Goal: Task Accomplishment & Management: Use online tool/utility

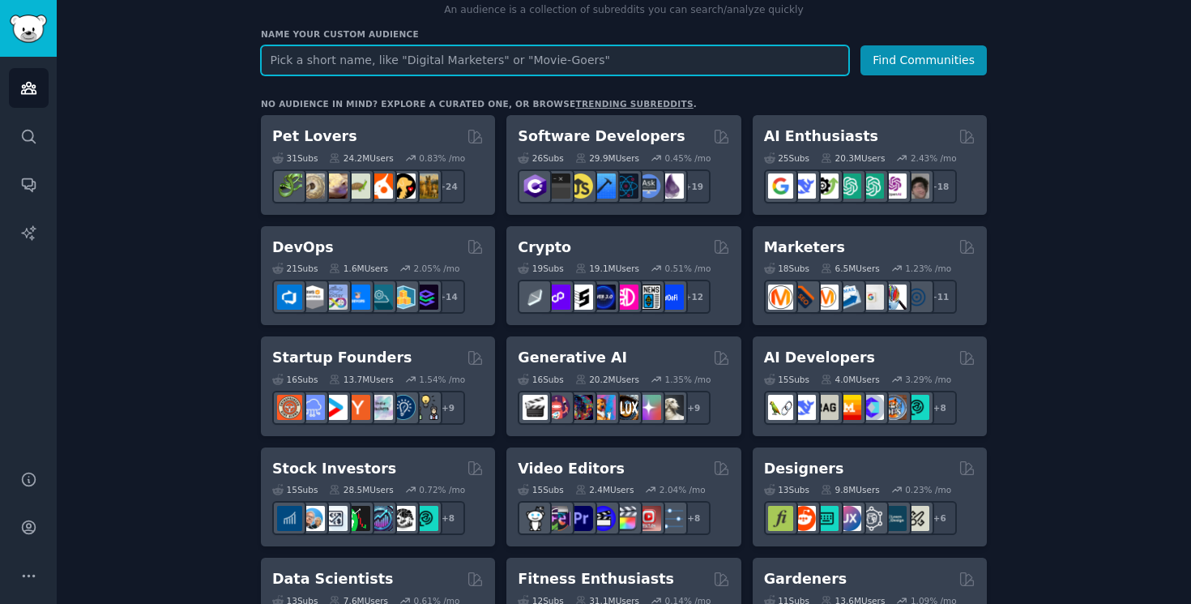
scroll to position [171, 0]
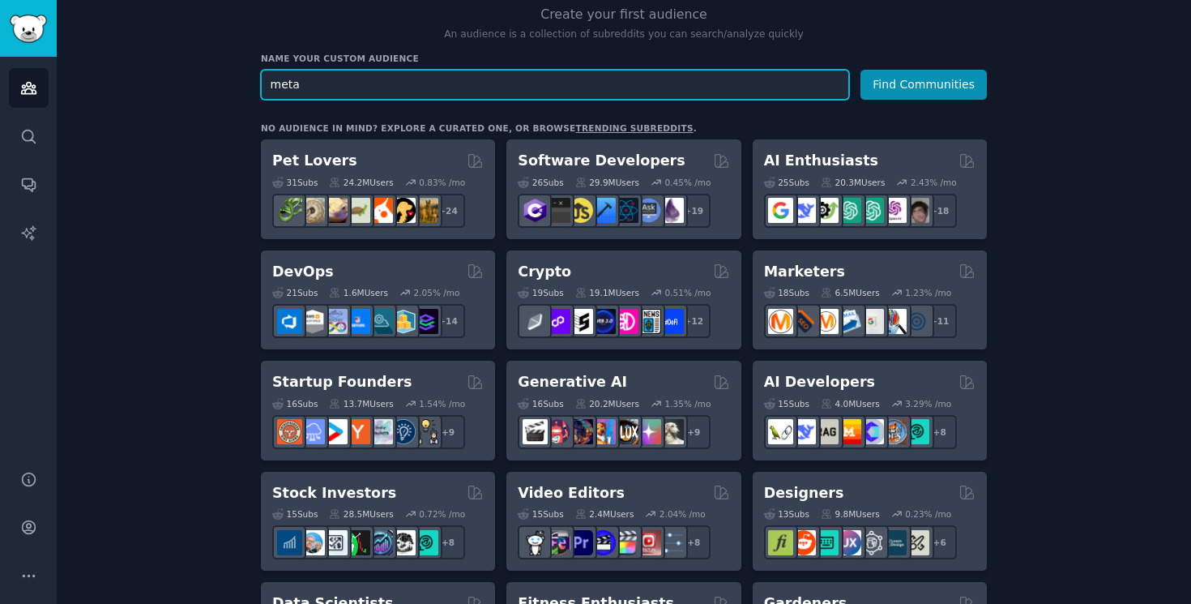
type input "meta"
click at [860, 70] on button "Find Communities" at bounding box center [923, 85] width 126 height 30
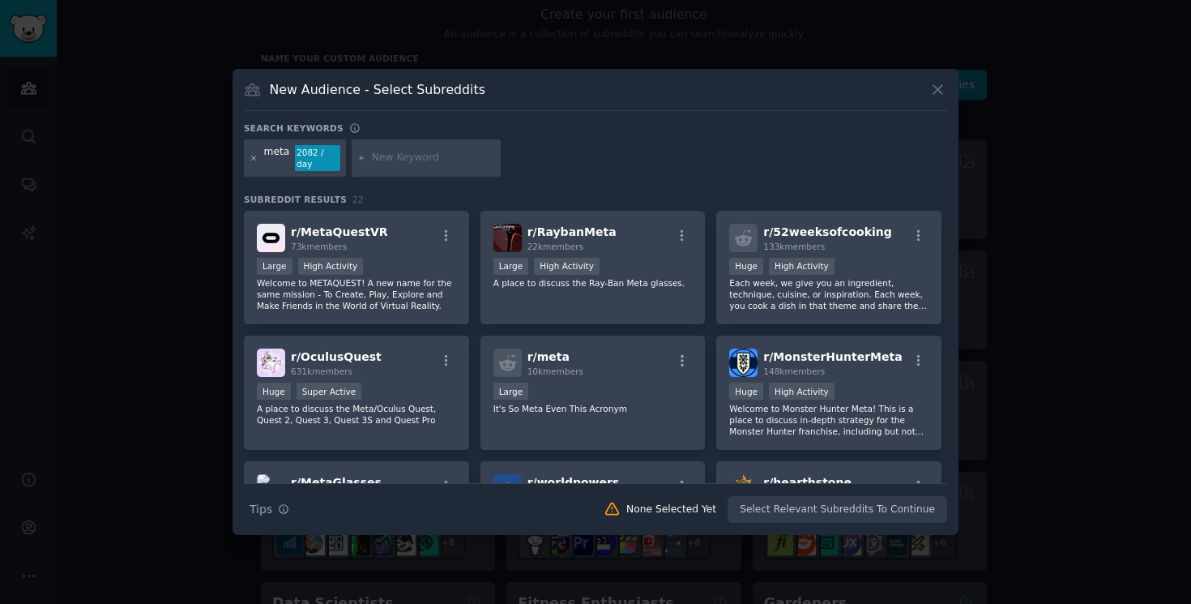
click at [251, 158] on icon at bounding box center [254, 158] width 9 height 9
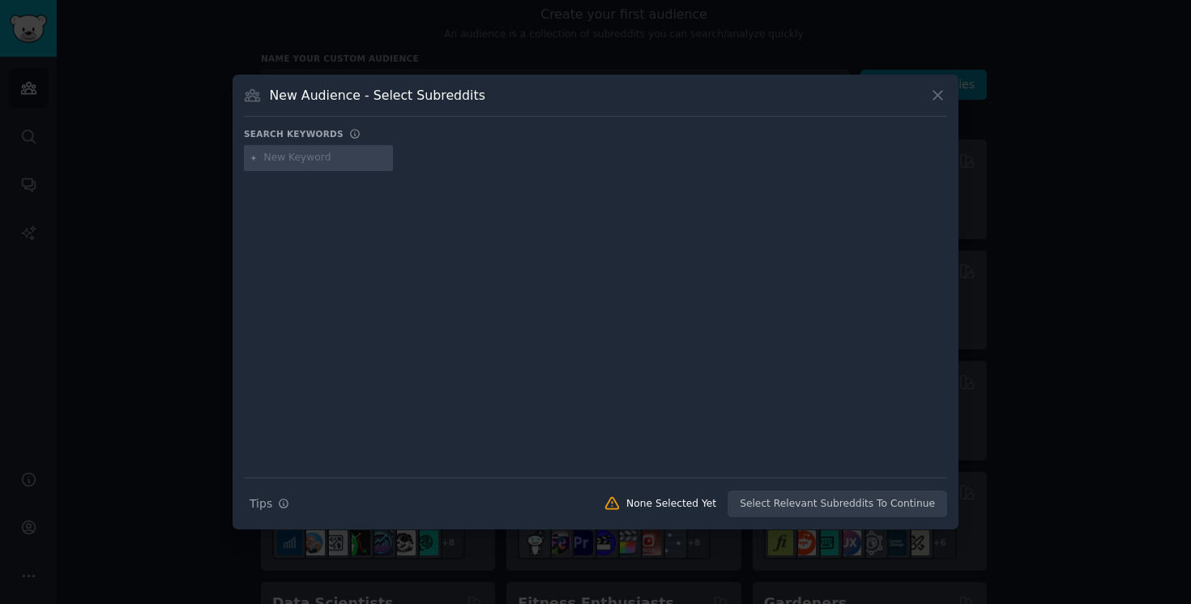
click at [338, 164] on input "text" at bounding box center [325, 158] width 123 height 15
type input "calai"
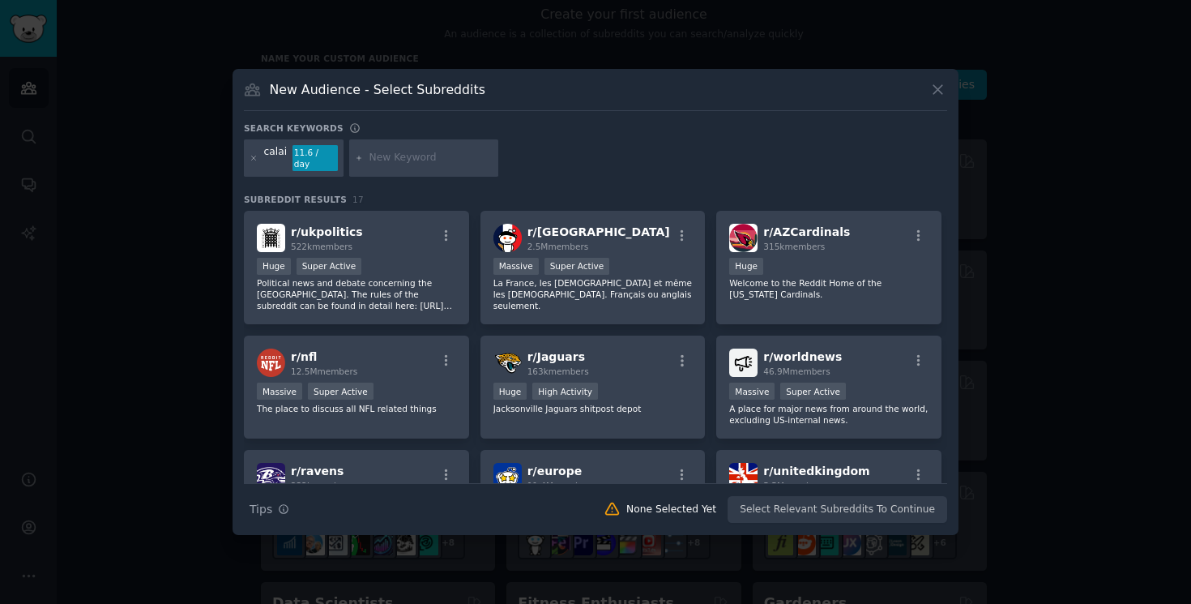
click at [278, 161] on div "calai" at bounding box center [275, 158] width 23 height 26
click at [254, 156] on icon at bounding box center [254, 158] width 9 height 9
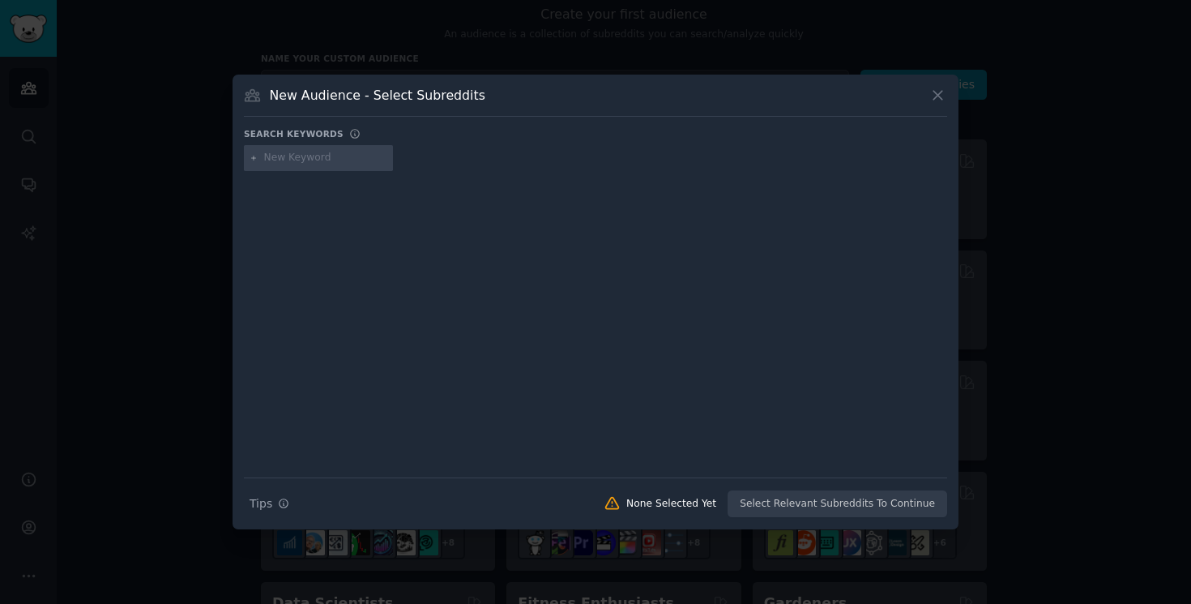
click at [275, 153] on input "text" at bounding box center [325, 158] width 123 height 15
type input "cal ai"
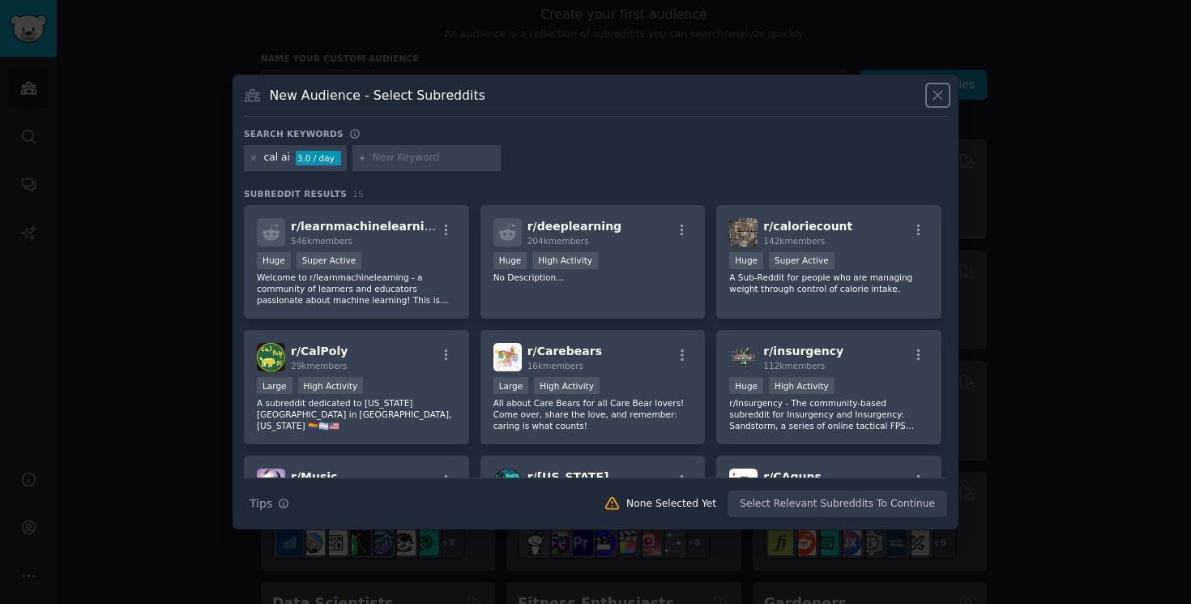
click at [939, 95] on icon at bounding box center [937, 95] width 17 height 17
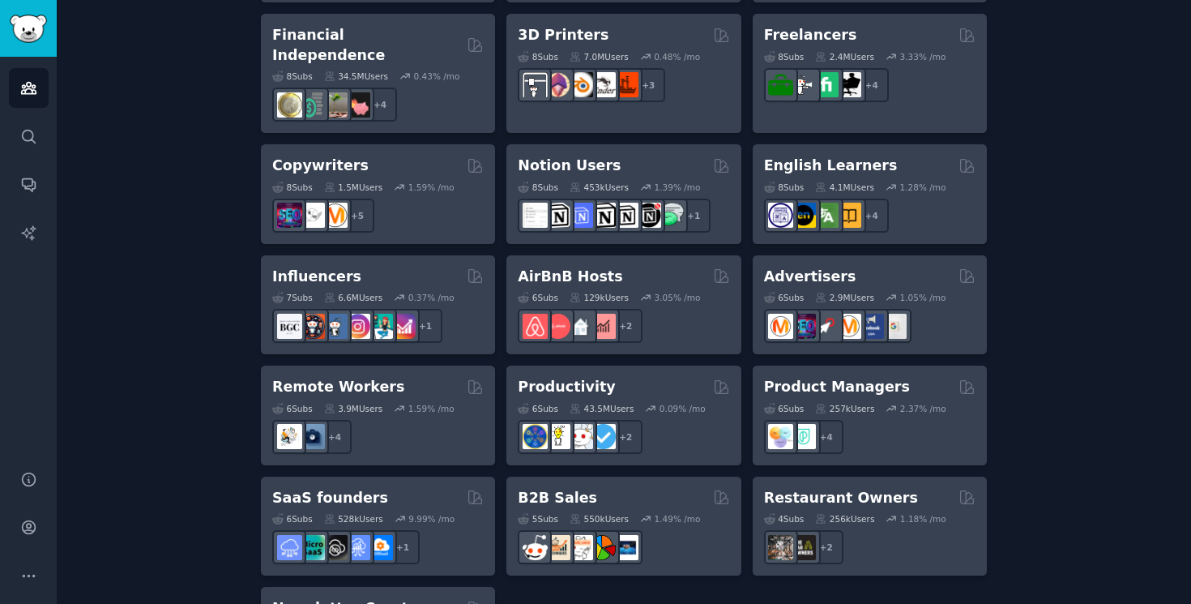
scroll to position [1266, 0]
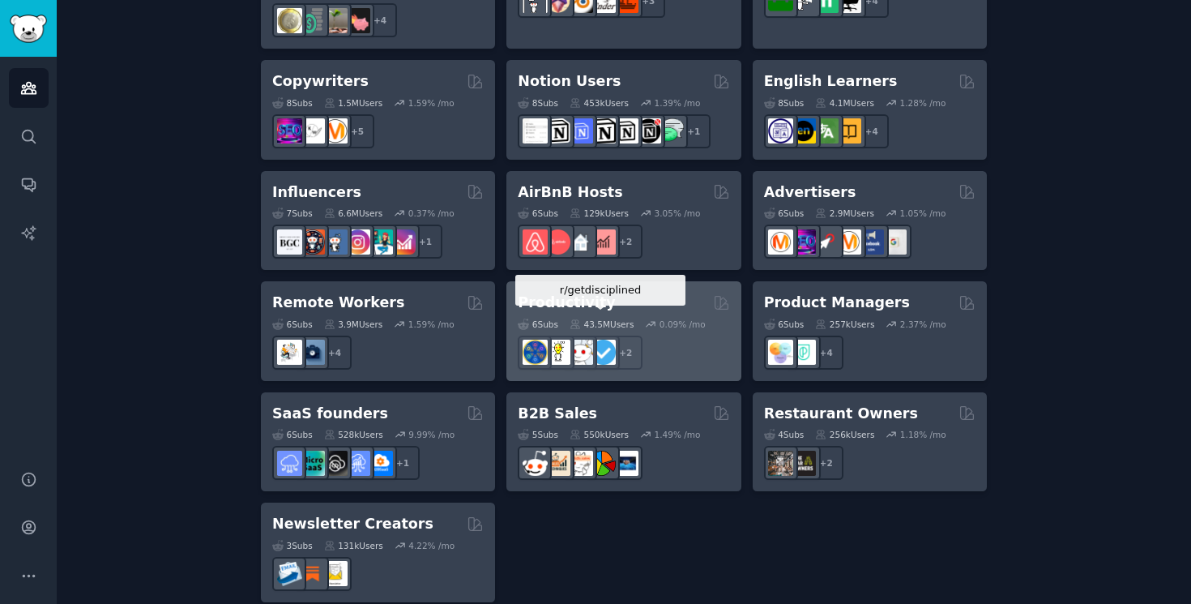
click at [604, 339] on img at bounding box center [603, 351] width 25 height 25
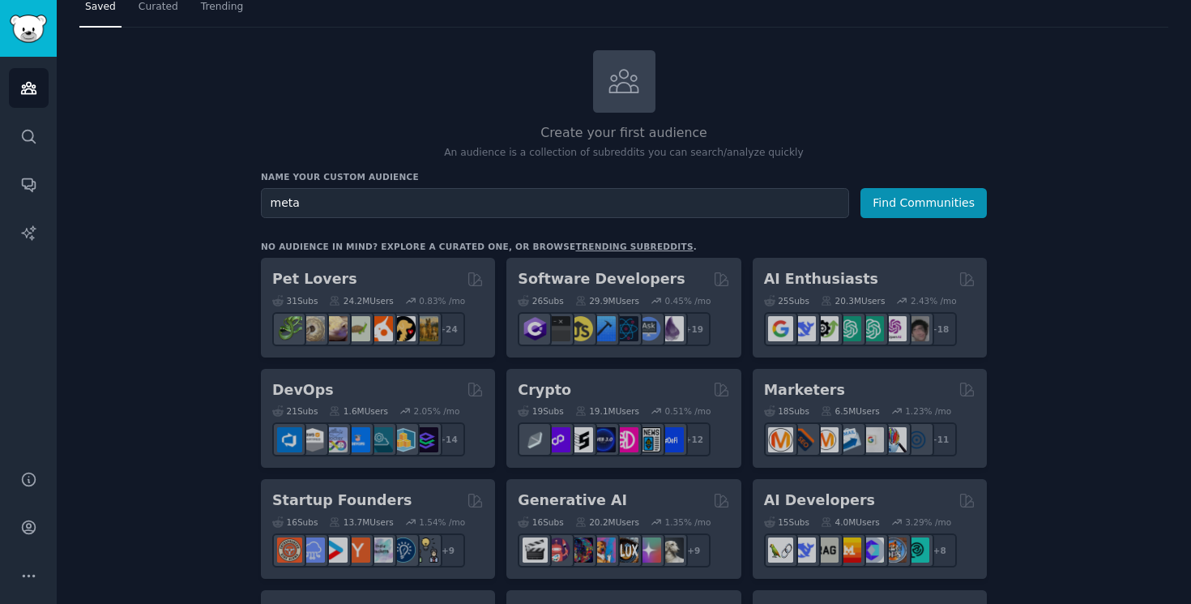
scroll to position [0, 0]
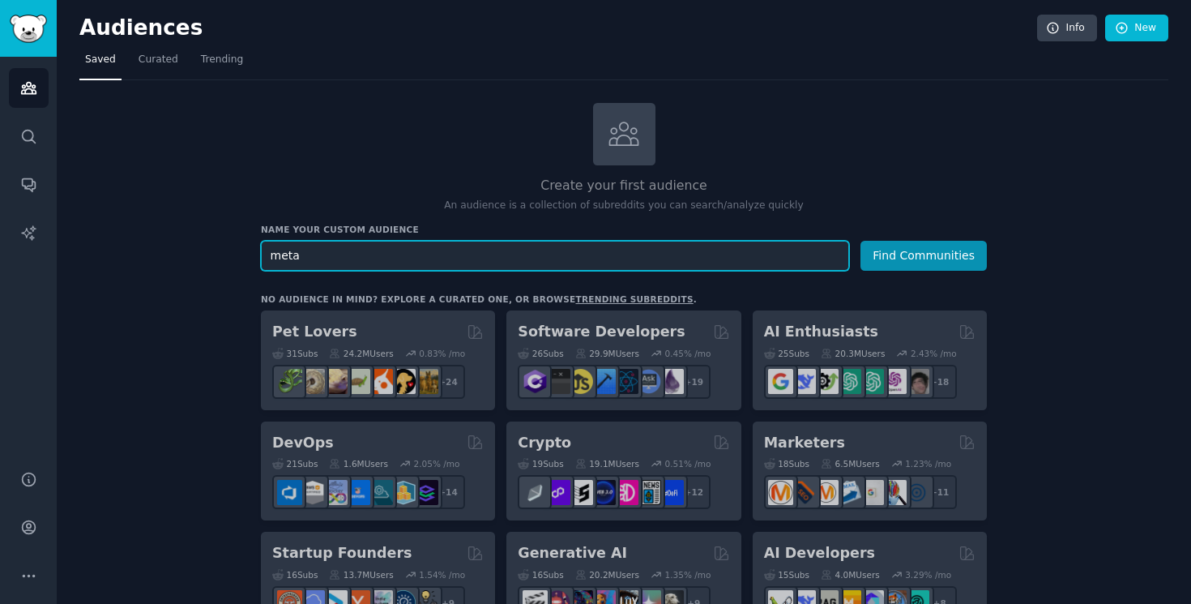
click at [323, 246] on input "meta" at bounding box center [555, 256] width 588 height 30
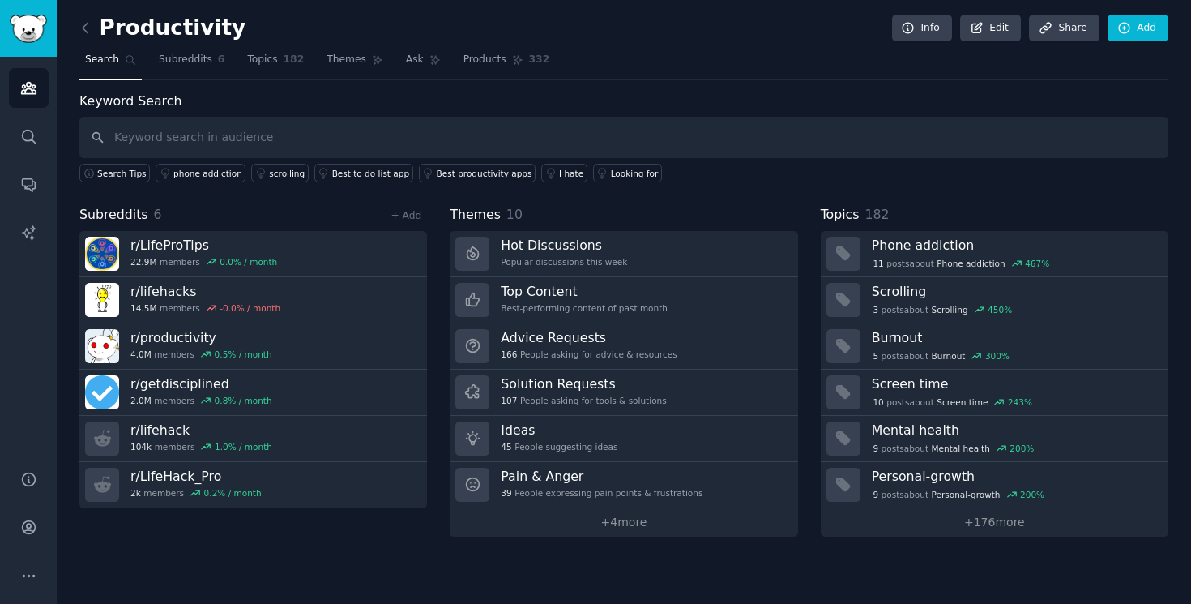
click at [413, 542] on div "Productivity Info Edit Share Add Search Subreddits 6 Topics 182 Themes Ask Prod…" at bounding box center [624, 302] width 1134 height 604
